Goal: Task Accomplishment & Management: Manage account settings

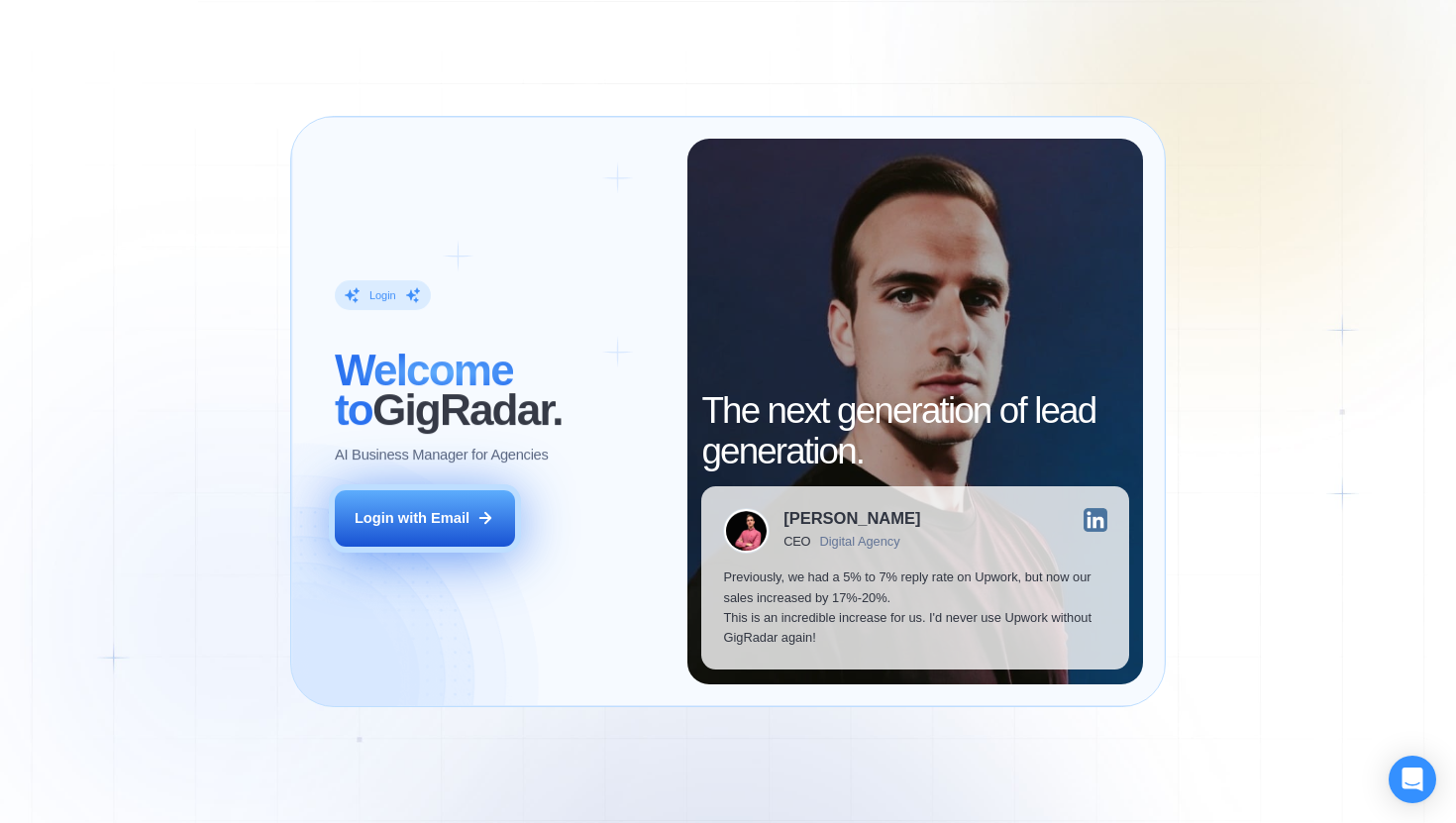
click at [460, 521] on div "Login with Email" at bounding box center [412, 518] width 115 height 20
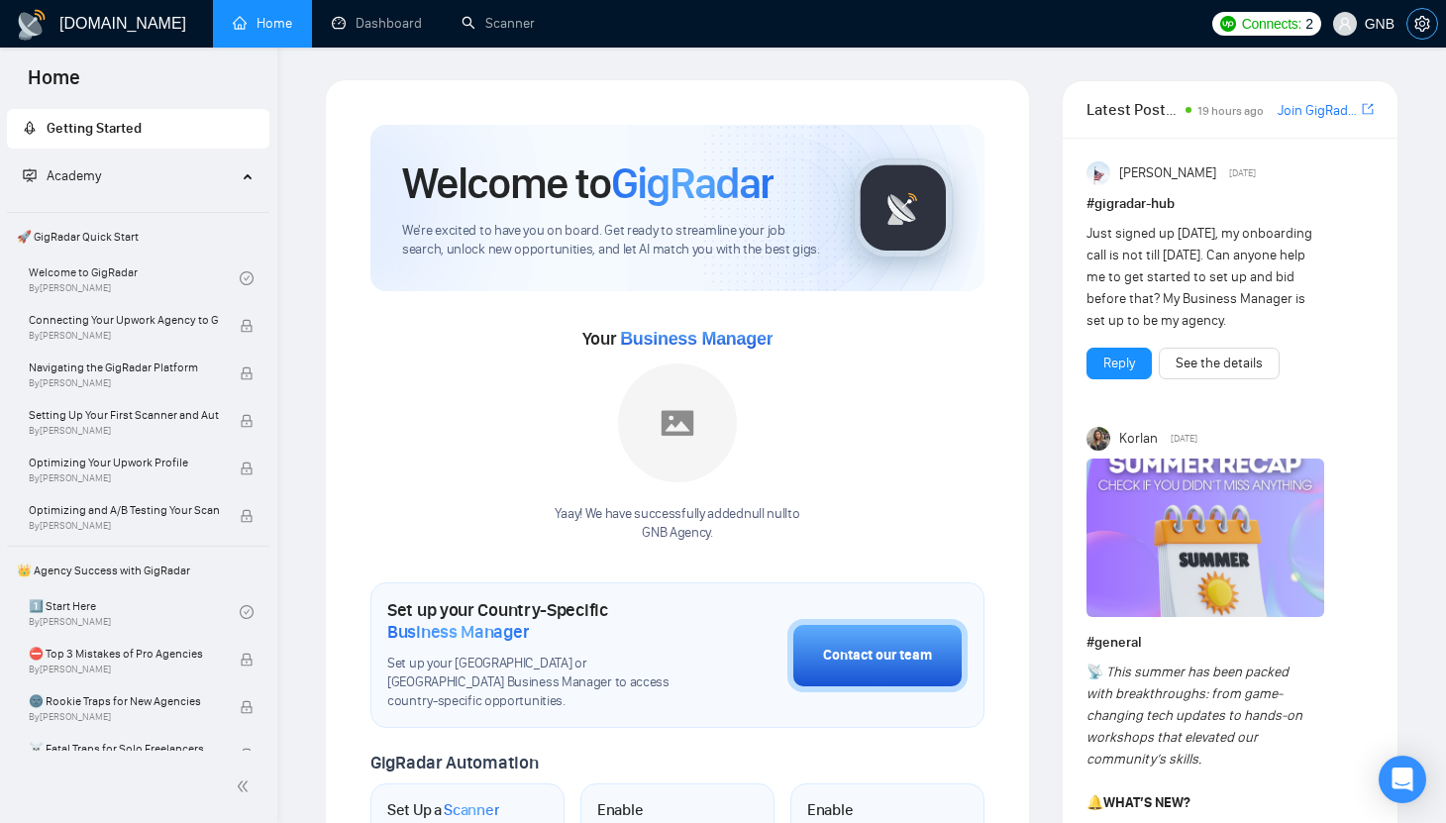
click at [1427, 23] on icon "setting" at bounding box center [1421, 24] width 15 height 16
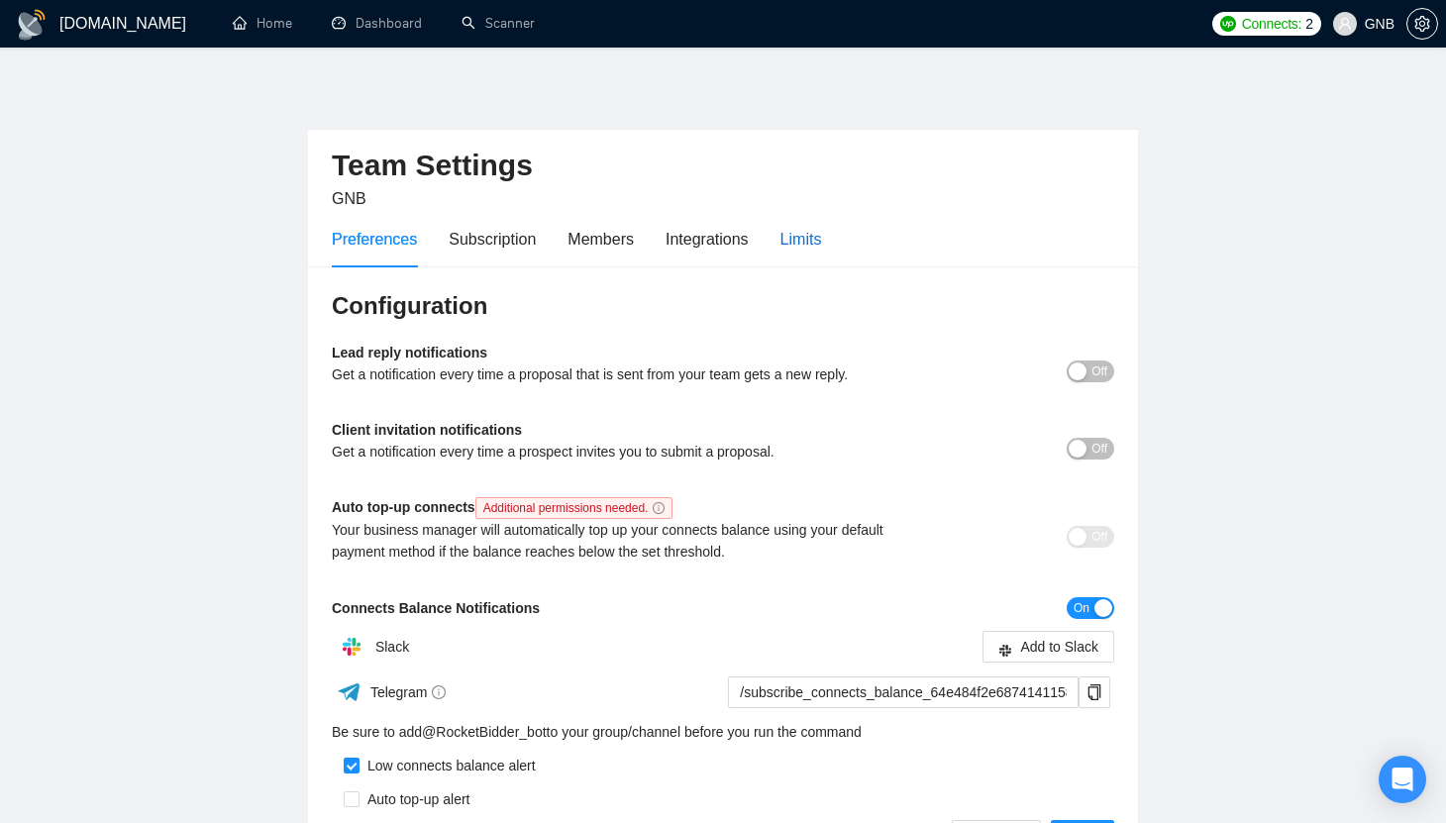
click at [805, 239] on div "Limits" at bounding box center [801, 239] width 42 height 25
